Goal: Task Accomplishment & Management: Use online tool/utility

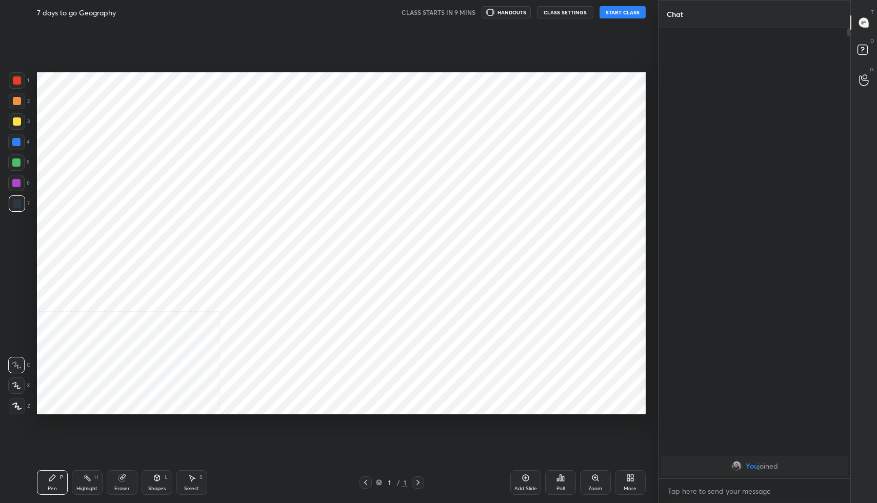
scroll to position [50825, 50645]
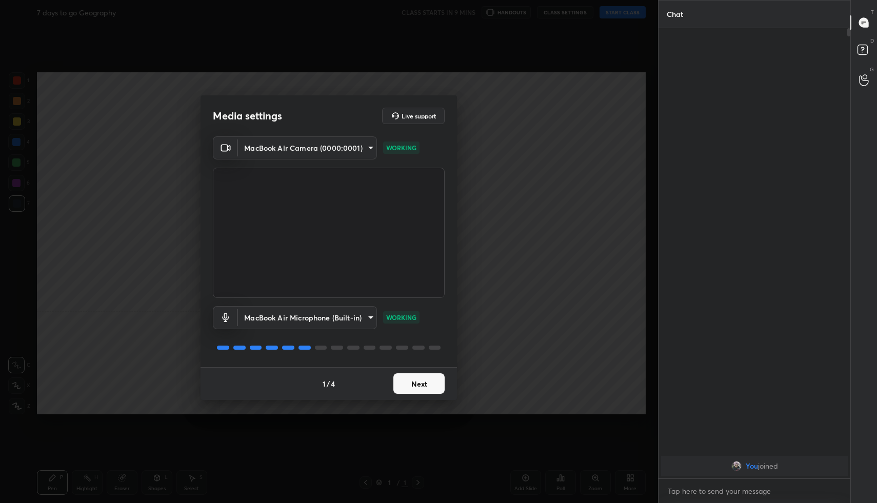
click at [427, 380] on button "Next" at bounding box center [418, 383] width 51 height 21
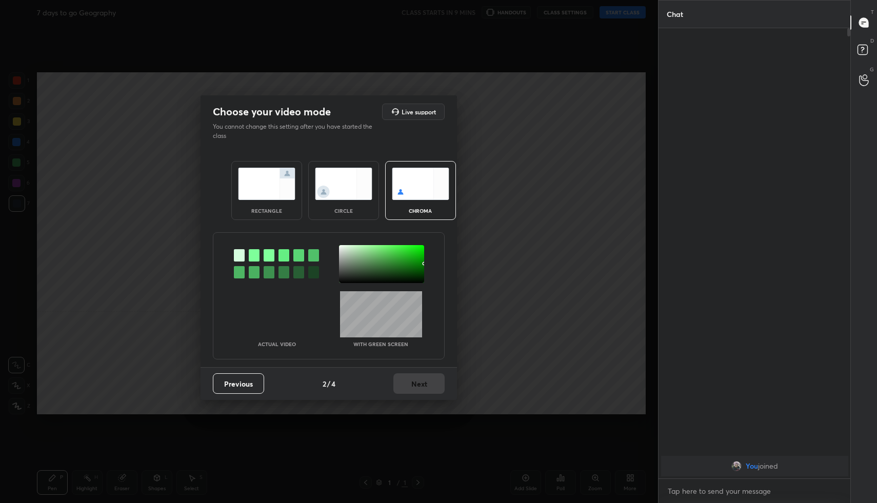
click at [255, 177] on img at bounding box center [266, 184] width 57 height 32
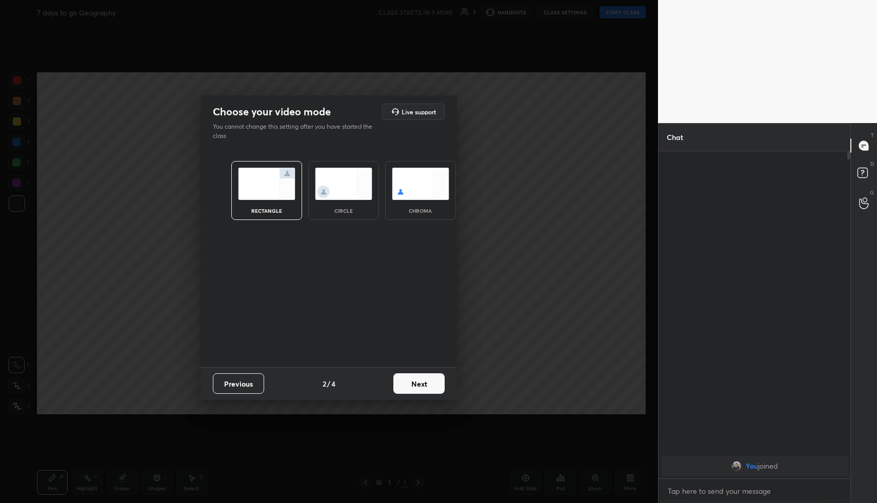
click at [421, 375] on button "Next" at bounding box center [418, 383] width 51 height 21
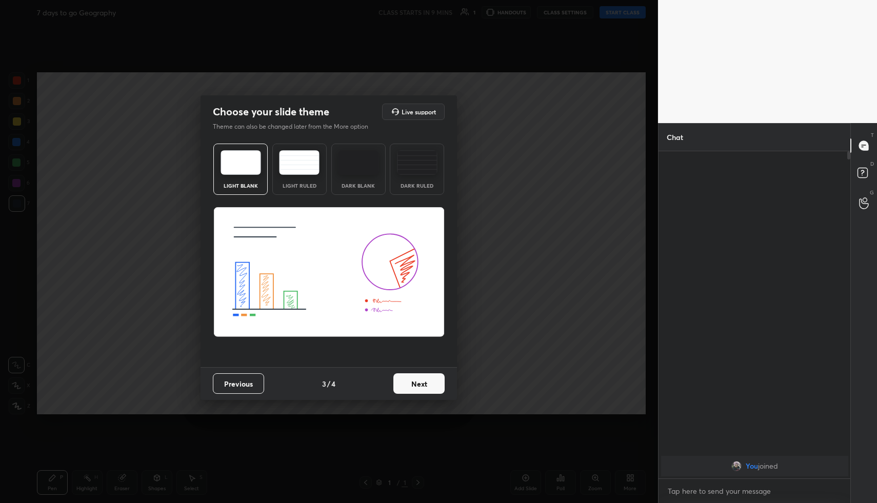
click at [421, 375] on button "Next" at bounding box center [418, 383] width 51 height 21
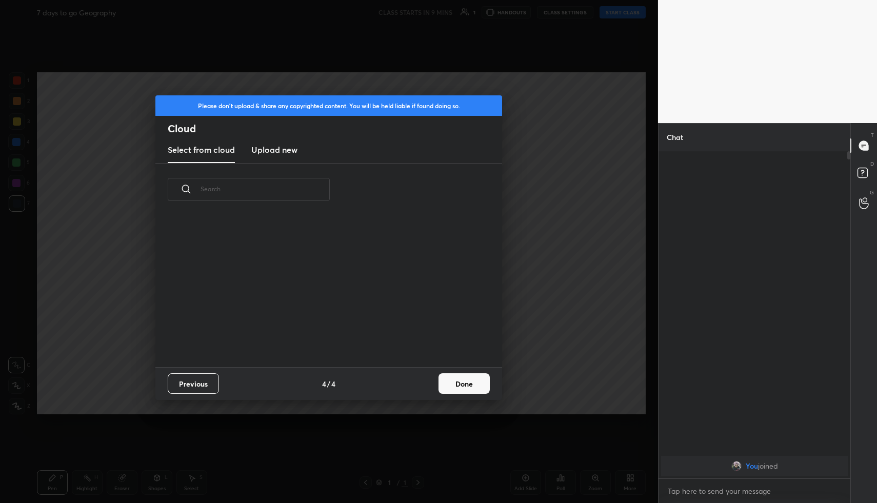
click at [449, 381] on button "Done" at bounding box center [463, 383] width 51 height 21
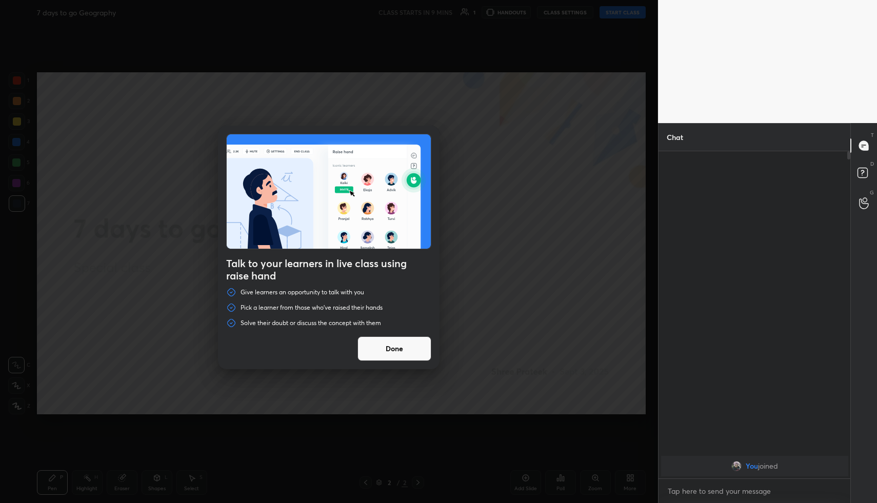
click at [377, 359] on button "Done" at bounding box center [394, 348] width 74 height 25
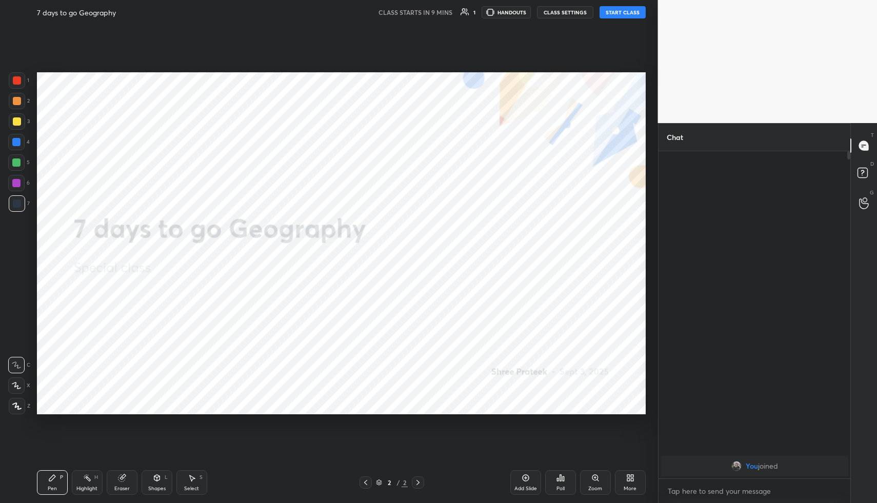
click at [619, 12] on button "START CLASS" at bounding box center [622, 12] width 46 height 12
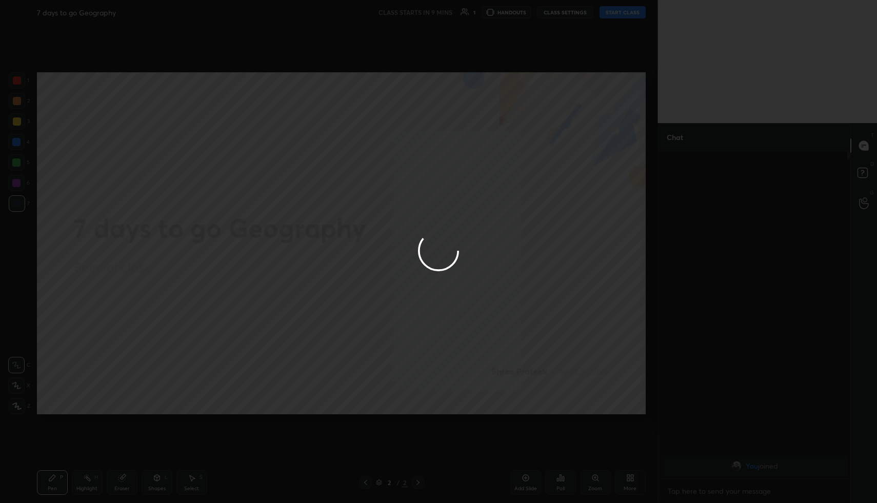
type textarea "x"
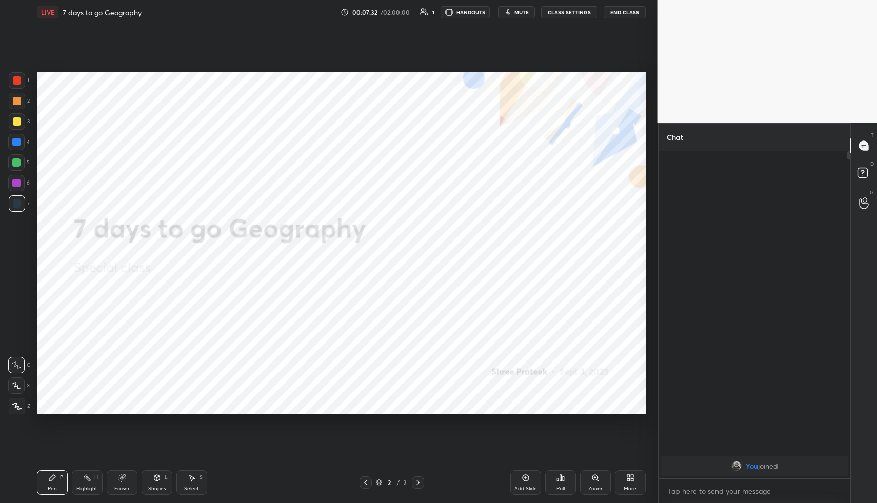
click at [628, 474] on icon at bounding box center [630, 478] width 8 height 8
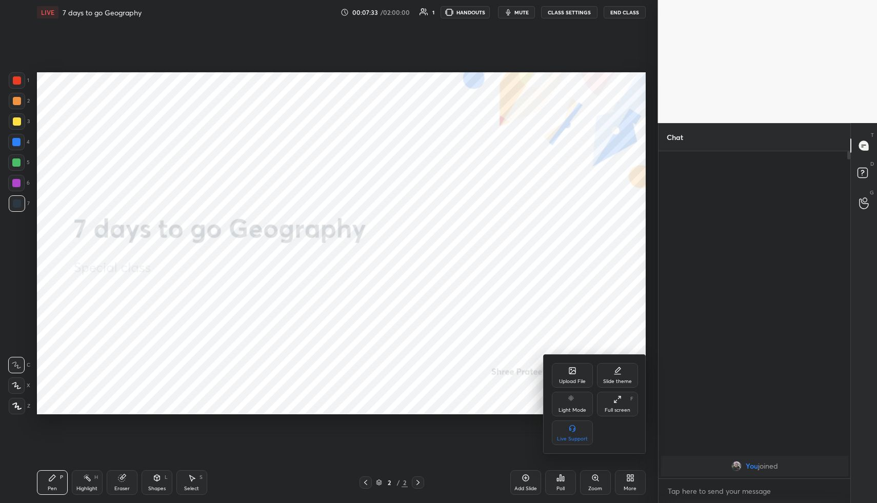
click at [574, 374] on icon at bounding box center [572, 371] width 8 height 8
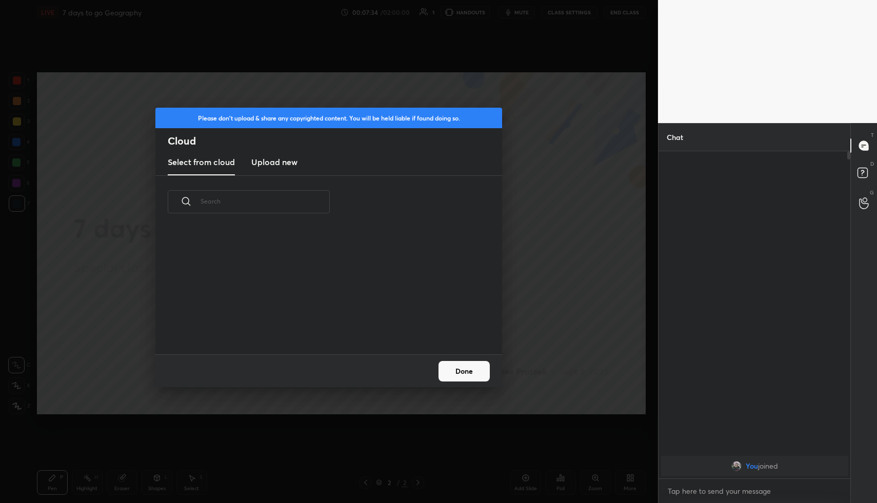
scroll to position [126, 329]
click at [279, 160] on h3 "Upload new" at bounding box center [274, 162] width 46 height 12
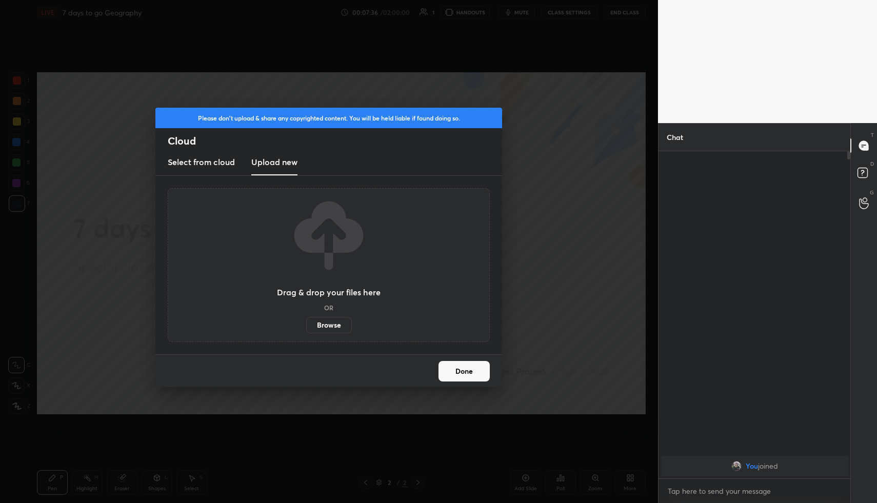
click at [329, 327] on label "Browse" at bounding box center [329, 325] width 46 height 16
click at [306, 327] on input "Browse" at bounding box center [306, 325] width 0 height 16
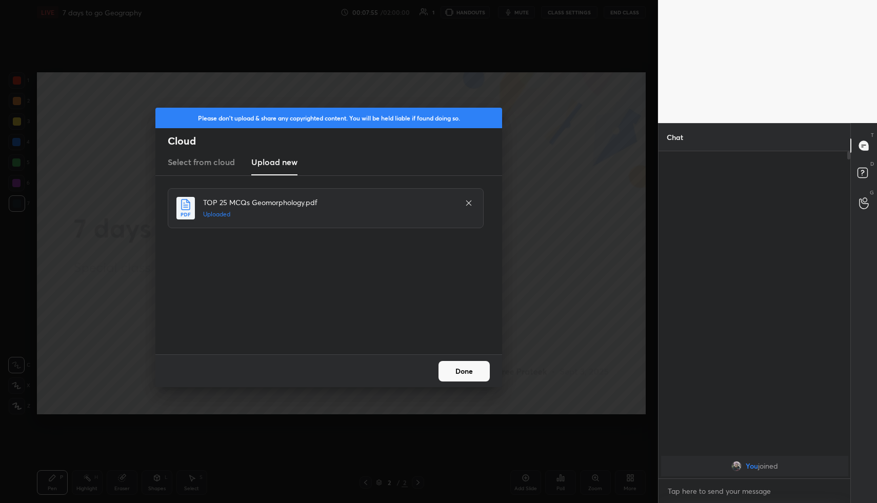
click at [469, 374] on button "Done" at bounding box center [463, 371] width 51 height 21
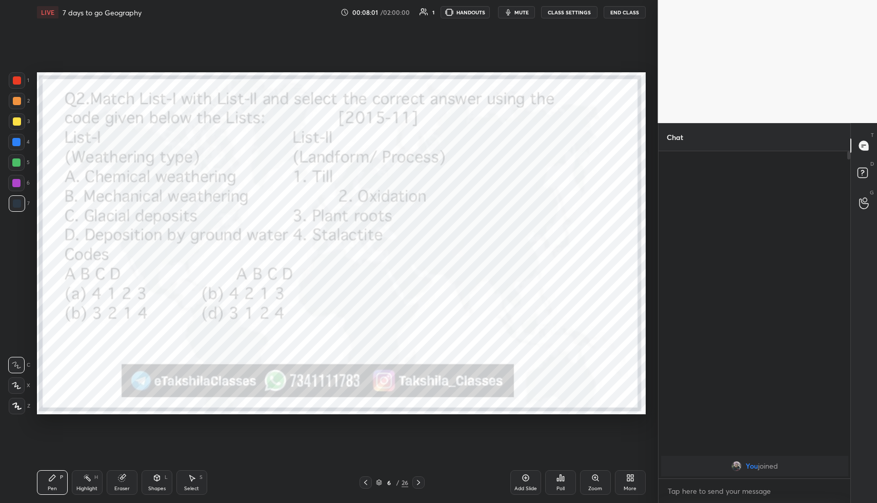
click at [563, 487] on div "Poll" at bounding box center [560, 488] width 8 height 5
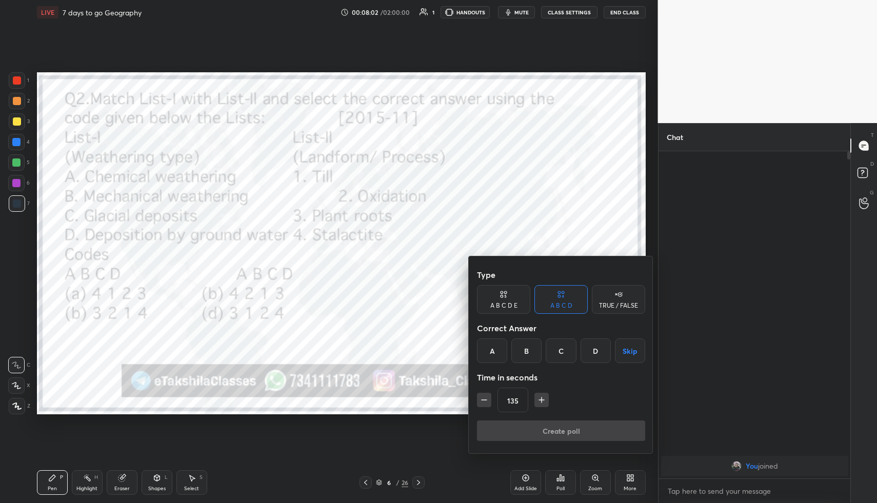
click at [570, 353] on div "C" at bounding box center [560, 350] width 30 height 25
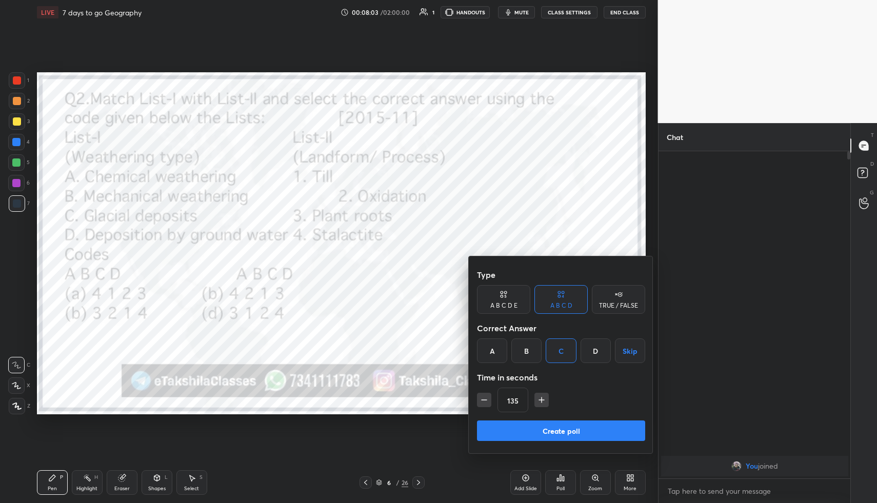
click at [543, 399] on icon "button" at bounding box center [541, 400] width 10 height 10
type input "150"
click at [537, 421] on button "Create poll" at bounding box center [561, 430] width 168 height 21
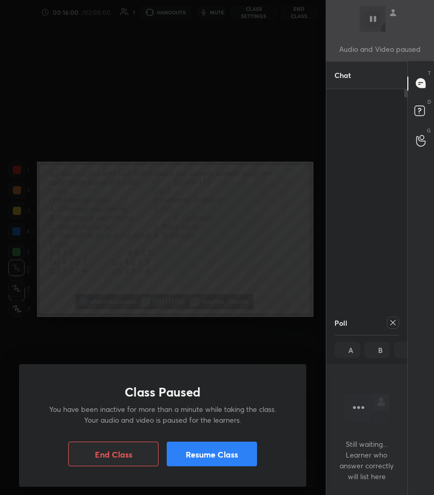
scroll to position [50833, 50977]
click at [215, 453] on button "Resume Class" at bounding box center [212, 453] width 90 height 25
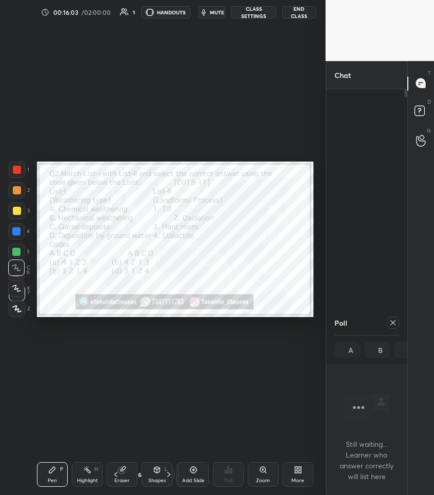
click at [173, 474] on div at bounding box center [169, 474] width 12 height 12
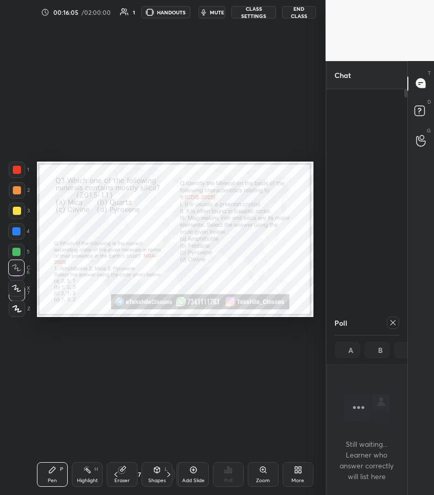
click at [392, 319] on icon at bounding box center [393, 322] width 8 height 8
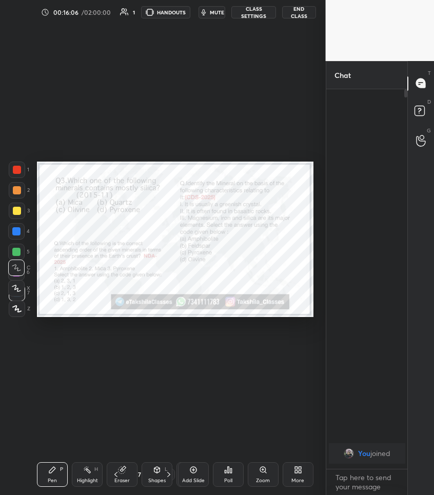
scroll to position [4, 4]
click at [231, 478] on div "Poll" at bounding box center [228, 480] width 8 height 5
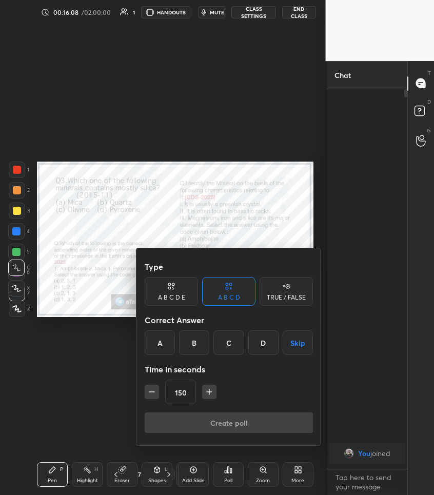
click at [239, 334] on div "C" at bounding box center [228, 342] width 30 height 25
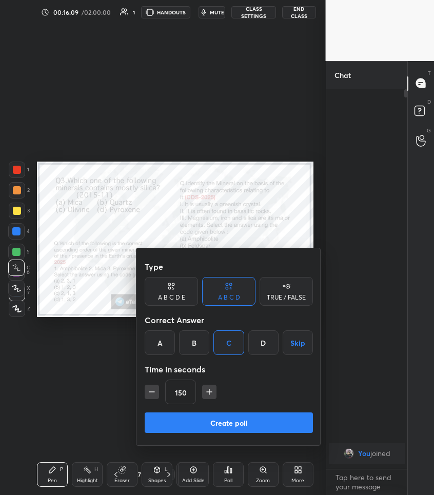
click at [218, 421] on button "Create poll" at bounding box center [229, 422] width 168 height 21
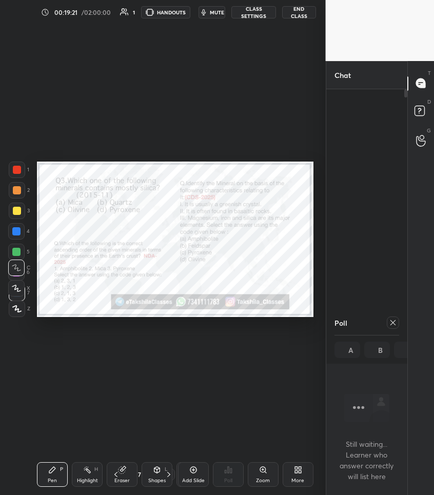
click at [207, 118] on div "Setting up your live class Poll for secs No correct answer Start poll" at bounding box center [175, 239] width 285 height 429
click at [389, 321] on icon at bounding box center [393, 322] width 8 height 8
type textarea "x"
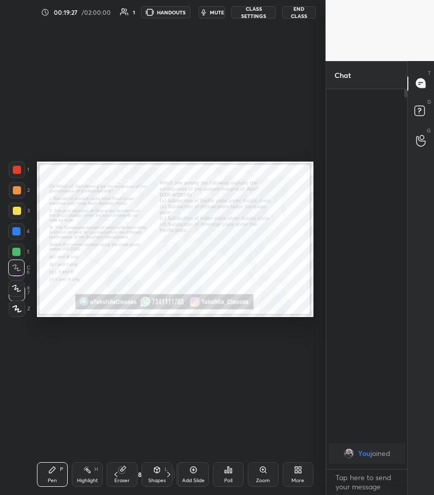
click at [231, 473] on icon at bounding box center [228, 469] width 8 height 8
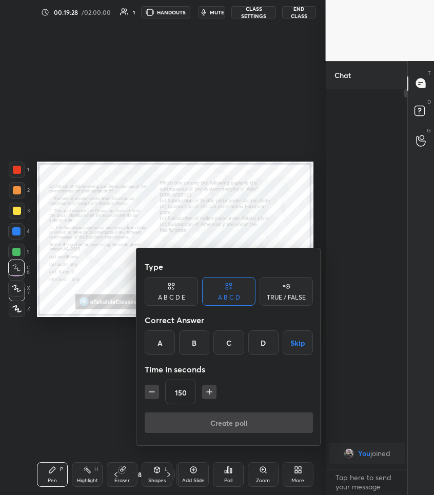
click at [269, 340] on div "D" at bounding box center [263, 342] width 30 height 25
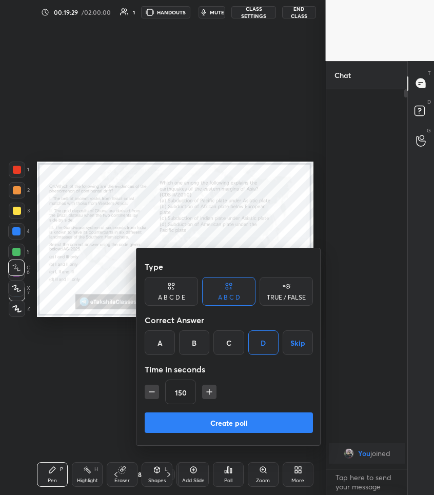
click at [218, 388] on div "150" at bounding box center [229, 391] width 168 height 25
click at [210, 390] on icon "button" at bounding box center [209, 392] width 10 height 10
type input "180"
click at [198, 424] on button "Create poll" at bounding box center [229, 422] width 168 height 21
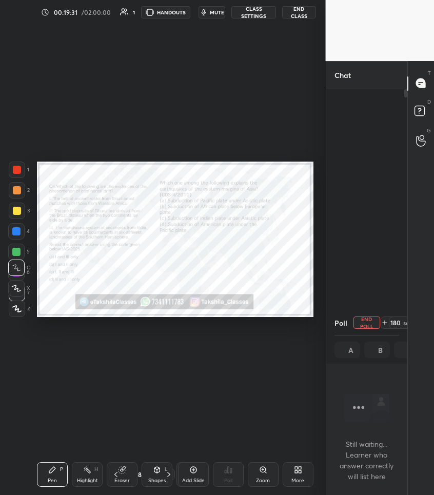
scroll to position [346, 78]
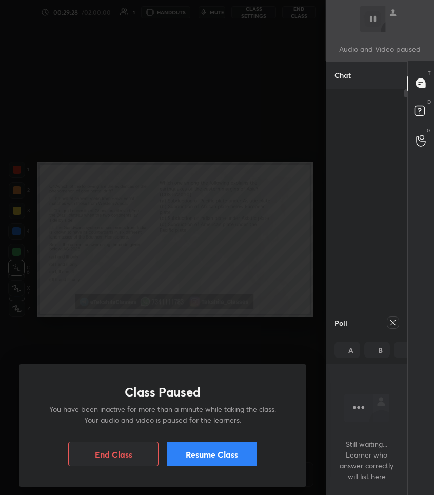
click at [232, 459] on button "Resume Class" at bounding box center [212, 453] width 90 height 25
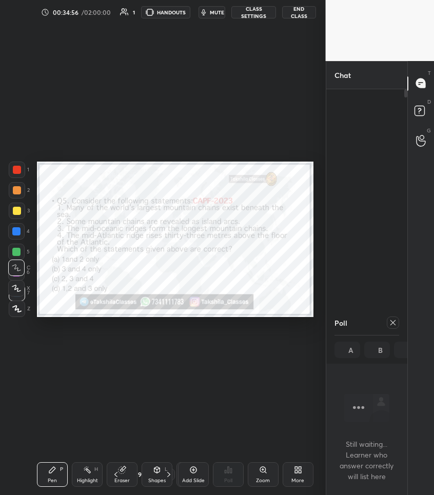
click at [392, 322] on icon at bounding box center [392, 322] width 5 height 5
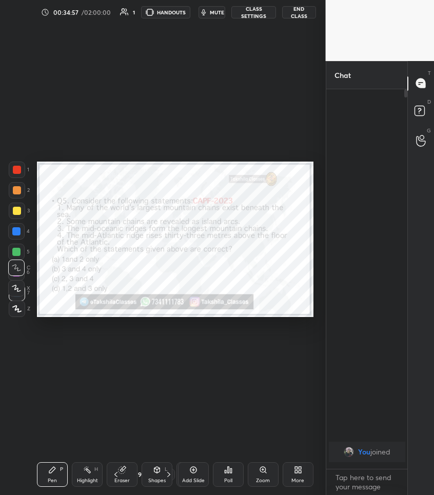
scroll to position [4, 4]
click at [225, 471] on icon at bounding box center [226, 471] width 2 height 3
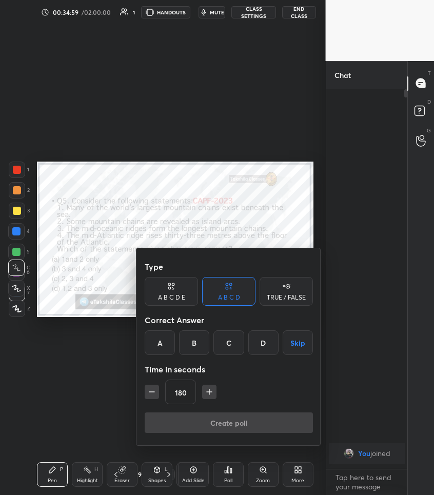
click at [230, 353] on div "C" at bounding box center [228, 342] width 30 height 25
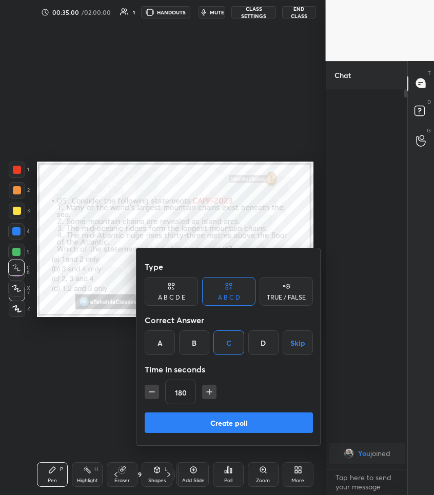
click at [224, 431] on button "Create poll" at bounding box center [229, 422] width 168 height 21
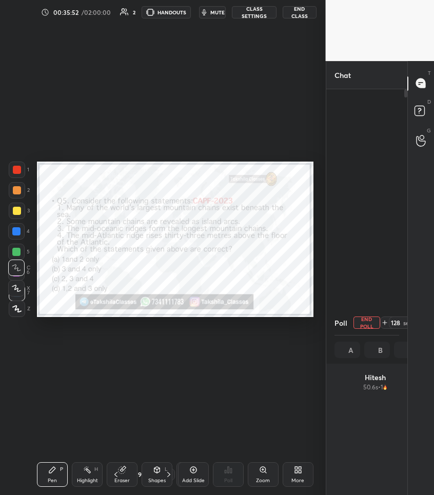
scroll to position [120, 62]
click at [215, 10] on span "mute" at bounding box center [217, 12] width 14 height 7
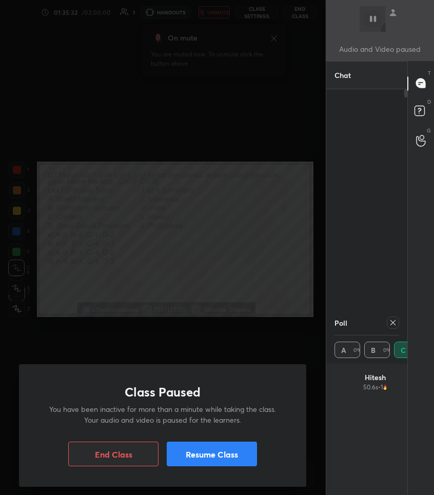
click at [220, 457] on button "Resume Class" at bounding box center [212, 453] width 90 height 25
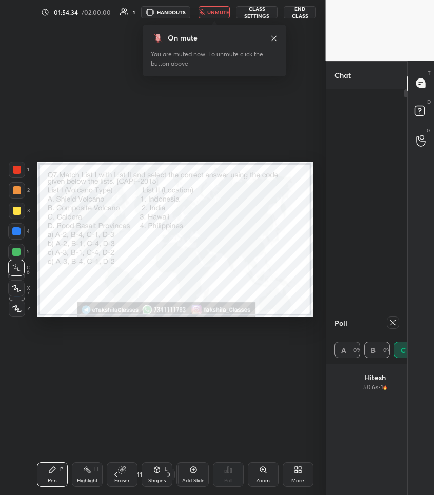
click at [147, 140] on div "Setting up your live class Poll for secs No correct answer Start poll" at bounding box center [175, 239] width 285 height 429
click at [304, 10] on button "End Class" at bounding box center [299, 12] width 32 height 12
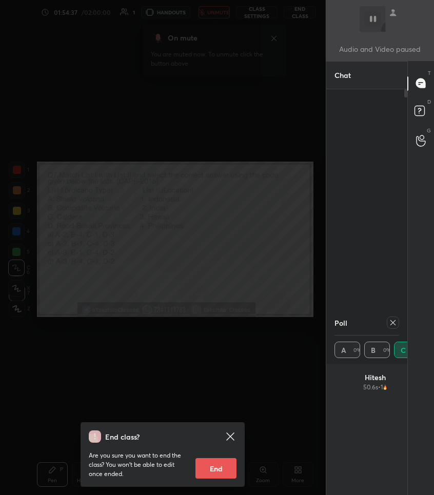
click at [214, 463] on button "End" at bounding box center [215, 468] width 41 height 21
type textarea "x"
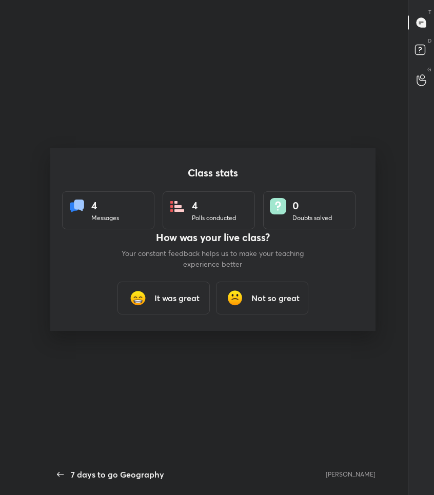
scroll to position [429, 353]
